Goal: Task Accomplishment & Management: Complete application form

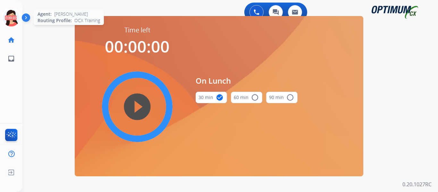
click at [13, 18] on icon at bounding box center [11, 18] width 21 height 21
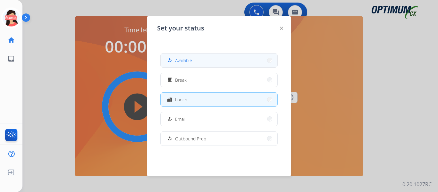
click at [174, 61] on div "how_to_reg" at bounding box center [170, 60] width 9 height 8
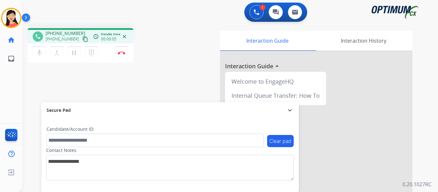
click at [82, 40] on mat-icon "content_copy" at bounding box center [85, 39] width 6 height 6
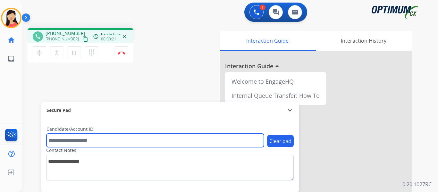
click at [182, 143] on input "text" at bounding box center [156, 140] width 218 height 13
paste input "*******"
type input "*******"
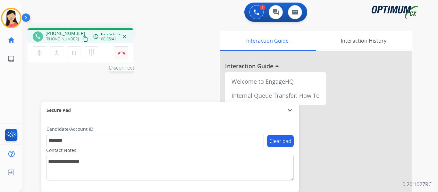
click at [121, 50] on button "Disconnect" at bounding box center [121, 52] width 13 height 13
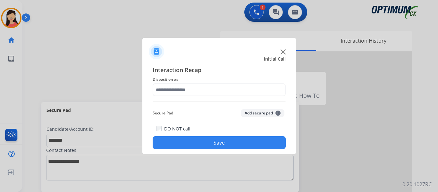
click at [259, 115] on button "Add secure pad +" at bounding box center [263, 113] width 44 height 8
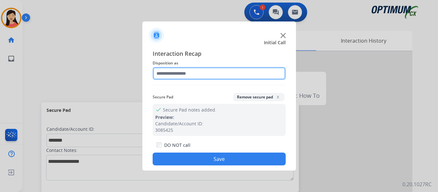
click at [187, 74] on input "text" at bounding box center [219, 73] width 133 height 13
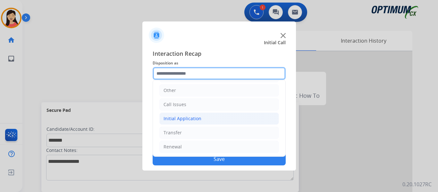
scroll to position [44, 0]
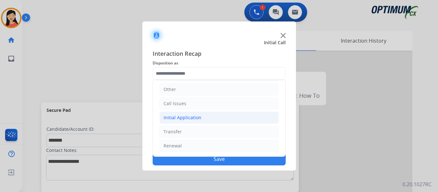
click at [197, 120] on div "Initial Application" at bounding box center [183, 118] width 38 height 6
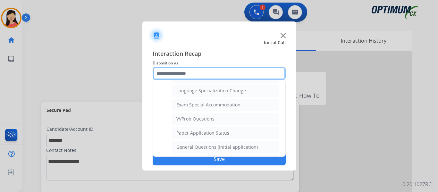
scroll to position [332, 0]
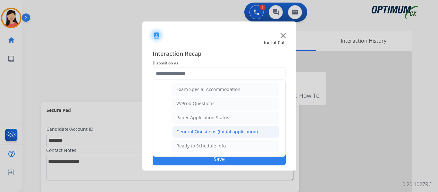
click at [219, 132] on div "General Questions (Initial application)" at bounding box center [216, 132] width 81 height 6
type input "**********"
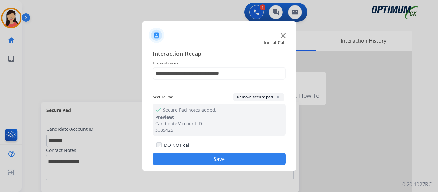
click at [233, 160] on button "Save" at bounding box center [219, 159] width 133 height 13
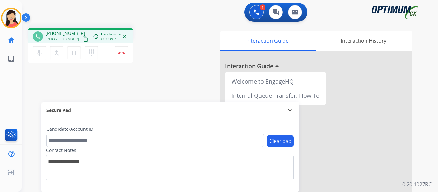
drag, startPoint x: 76, startPoint y: 39, endPoint x: 139, endPoint y: 48, distance: 63.6
click at [82, 39] on mat-icon "content_copy" at bounding box center [85, 39] width 6 height 6
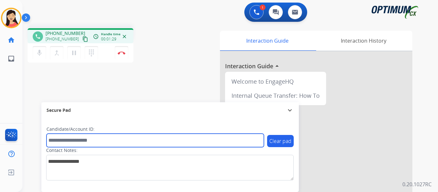
click at [99, 143] on input "text" at bounding box center [156, 140] width 218 height 13
paste input "*******"
type input "*******"
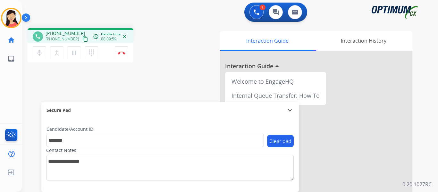
click at [82, 39] on mat-icon "content_copy" at bounding box center [85, 39] width 6 height 6
click at [122, 53] on img at bounding box center [122, 52] width 8 height 3
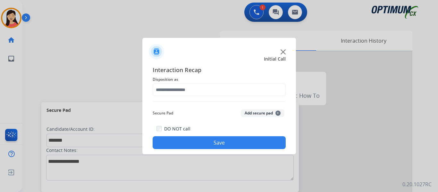
click at [253, 115] on button "Add secure pad +" at bounding box center [263, 113] width 44 height 8
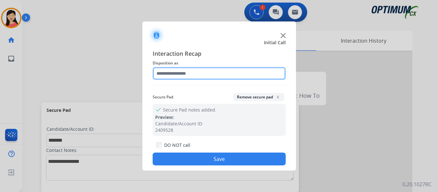
click at [194, 78] on input "text" at bounding box center [219, 73] width 133 height 13
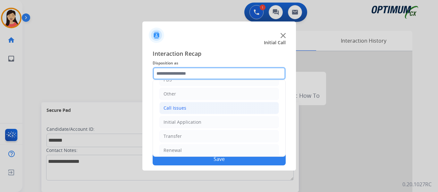
scroll to position [44, 0]
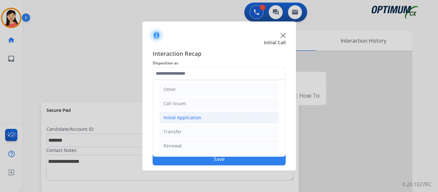
click at [173, 118] on div "Initial Application" at bounding box center [183, 118] width 38 height 6
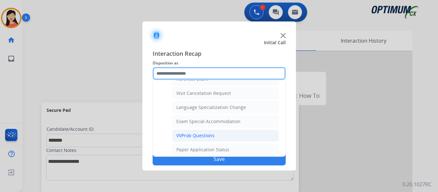
scroll to position [332, 0]
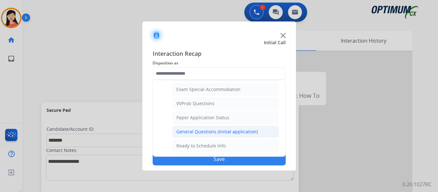
click at [211, 130] on div "General Questions (Initial application)" at bounding box center [216, 132] width 81 height 6
type input "**********"
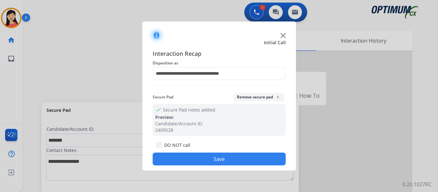
click at [233, 157] on button "Save" at bounding box center [219, 159] width 133 height 13
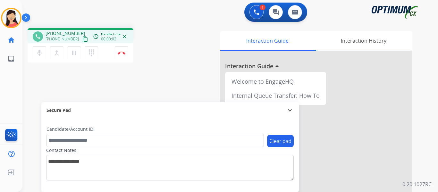
click at [82, 40] on mat-icon "content_copy" at bounding box center [85, 39] width 6 height 6
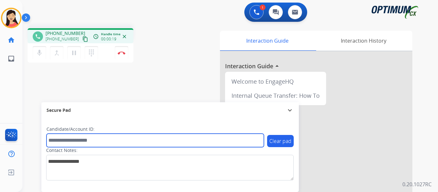
click at [150, 143] on input "text" at bounding box center [156, 140] width 218 height 13
paste input "*********"
type input "*********"
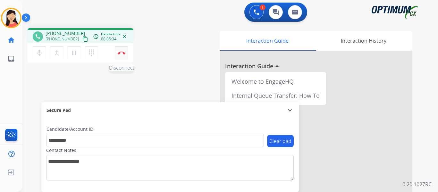
drag, startPoint x: 124, startPoint y: 52, endPoint x: 150, endPoint y: 46, distance: 26.2
click at [124, 52] on img at bounding box center [122, 52] width 8 height 3
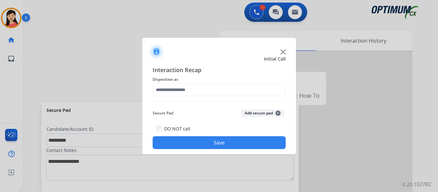
click at [263, 114] on button "Add secure pad +" at bounding box center [263, 113] width 44 height 8
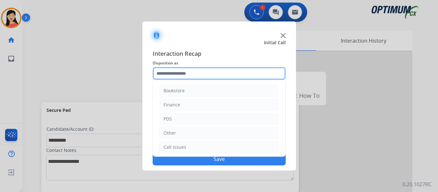
click at [175, 78] on input "text" at bounding box center [219, 73] width 133 height 13
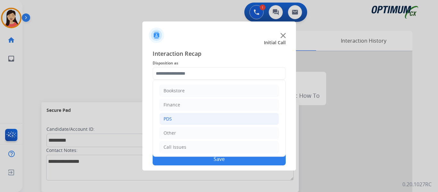
click at [173, 115] on li "PDS" at bounding box center [219, 119] width 120 height 12
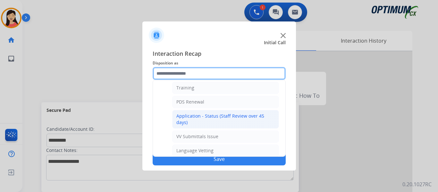
scroll to position [64, 0]
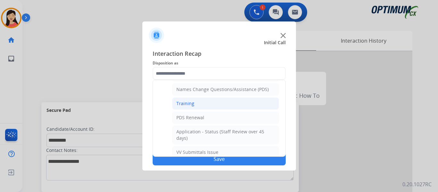
click at [198, 107] on li "Training" at bounding box center [225, 104] width 107 height 12
type input "********"
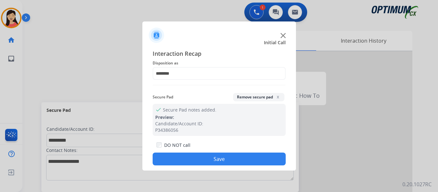
click at [241, 157] on button "Save" at bounding box center [219, 159] width 133 height 13
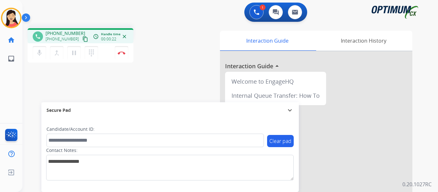
click at [82, 41] on mat-icon "content_copy" at bounding box center [85, 39] width 6 height 6
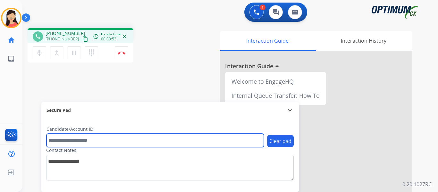
click at [148, 140] on input "text" at bounding box center [156, 140] width 218 height 13
paste input "*******"
type input "*******"
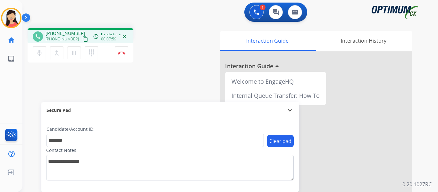
click at [44, 80] on div "phone +17198508478 +17198508478 content_copy access_time Call metrics Queue 00:…" at bounding box center [222, 157] width 400 height 268
click at [118, 57] on button "Disconnect" at bounding box center [121, 52] width 13 height 13
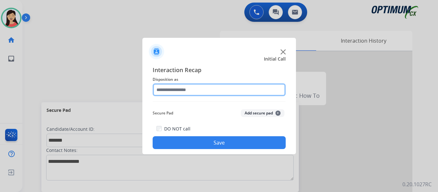
click at [248, 88] on input "text" at bounding box center [219, 89] width 133 height 13
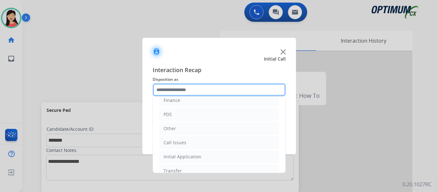
scroll to position [32, 0]
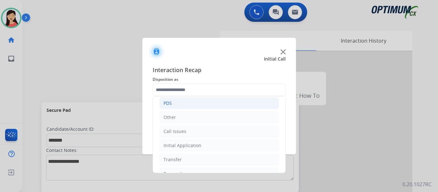
click at [186, 106] on li "PDS" at bounding box center [219, 103] width 120 height 12
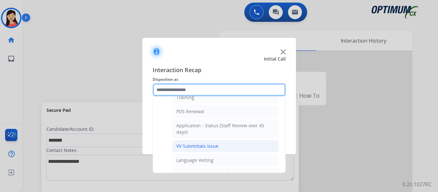
scroll to position [96, 0]
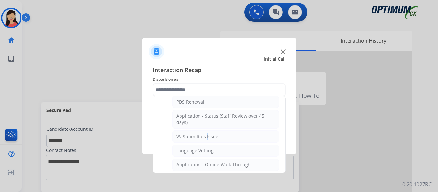
click at [206, 137] on div "VV Submittals Issue" at bounding box center [197, 136] width 42 height 6
type input "**********"
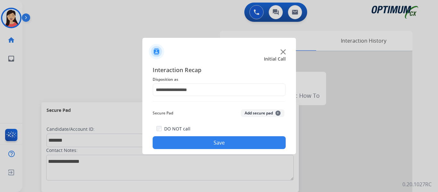
click at [263, 112] on button "Add secure pad +" at bounding box center [263, 113] width 44 height 8
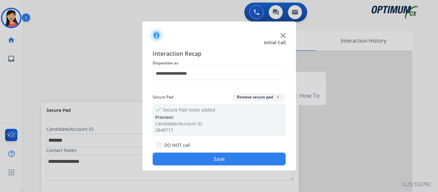
click at [212, 157] on button "Save" at bounding box center [219, 159] width 133 height 13
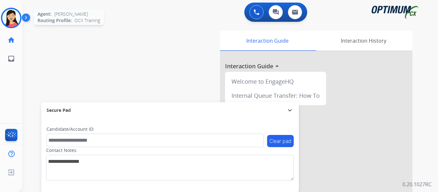
click at [14, 16] on img at bounding box center [11, 18] width 18 height 18
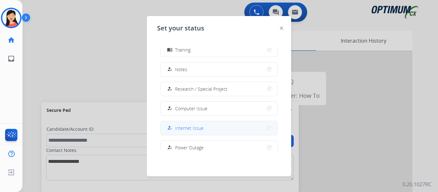
scroll to position [96, 0]
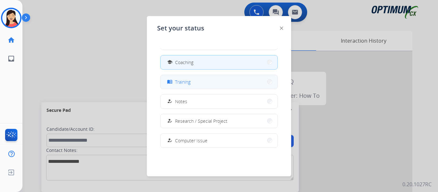
click at [210, 87] on button "menu_book Training" at bounding box center [219, 82] width 117 height 14
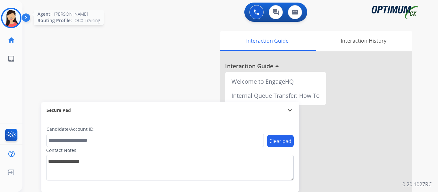
click at [17, 15] on img at bounding box center [11, 18] width 18 height 18
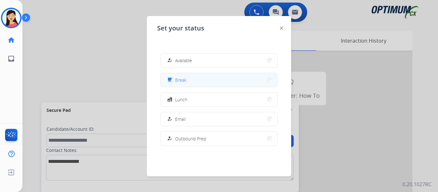
click at [212, 80] on button "free_breakfast Break" at bounding box center [219, 80] width 117 height 14
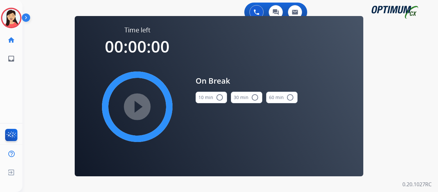
click at [204, 101] on button "10 min radio_button_unchecked" at bounding box center [211, 98] width 31 height 12
click at [135, 111] on mat-icon "play_circle_filled" at bounding box center [137, 107] width 8 height 8
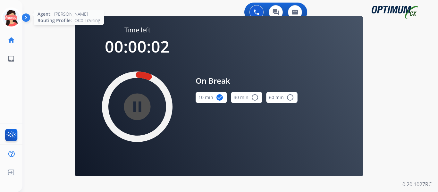
click at [17, 24] on icon at bounding box center [11, 18] width 21 height 21
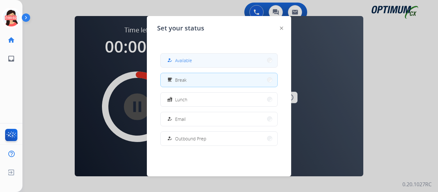
click at [160, 55] on div "how_to_reg Available" at bounding box center [218, 60] width 117 height 14
click at [166, 56] on button "how_to_reg Available" at bounding box center [219, 61] width 117 height 14
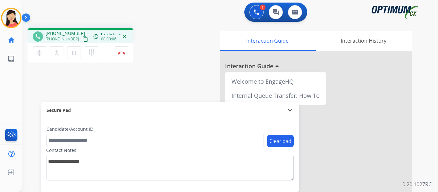
click at [82, 38] on mat-icon "content_copy" at bounding box center [85, 39] width 6 height 6
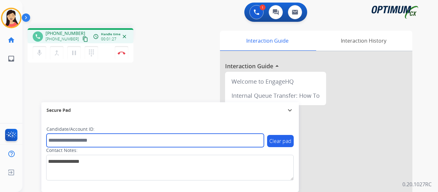
click at [159, 144] on input "text" at bounding box center [156, 140] width 218 height 13
paste input "*******"
type input "*******"
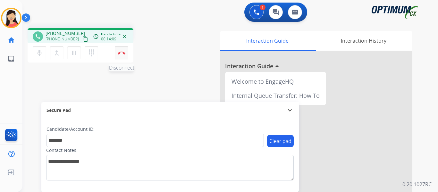
click at [123, 51] on img at bounding box center [122, 52] width 8 height 3
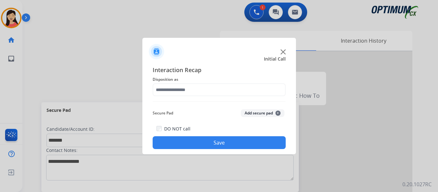
click at [251, 111] on button "Add secure pad +" at bounding box center [263, 113] width 44 height 8
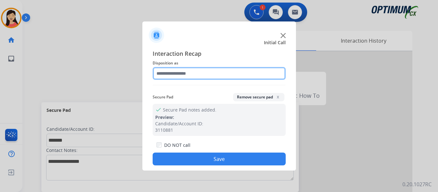
click at [206, 72] on input "text" at bounding box center [219, 73] width 133 height 13
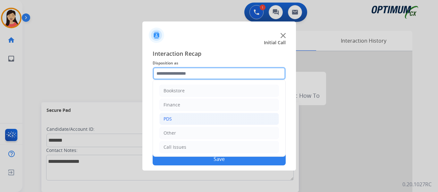
scroll to position [32, 0]
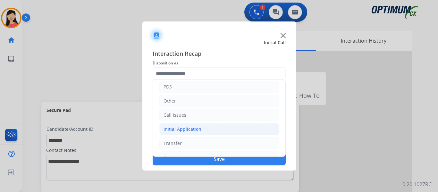
click at [190, 126] on div "Initial Application" at bounding box center [183, 129] width 38 height 6
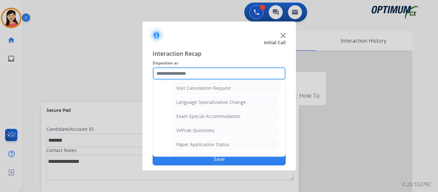
scroll to position [321, 0]
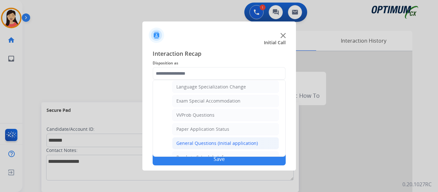
click at [210, 138] on li "General Questions (Initial application)" at bounding box center [225, 143] width 107 height 12
type input "**********"
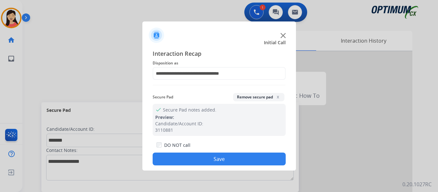
click at [224, 158] on button "Save" at bounding box center [219, 159] width 133 height 13
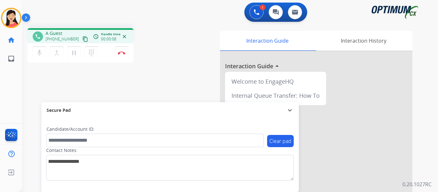
click at [82, 39] on mat-icon "content_copy" at bounding box center [85, 39] width 6 height 6
